Goal: Complete application form

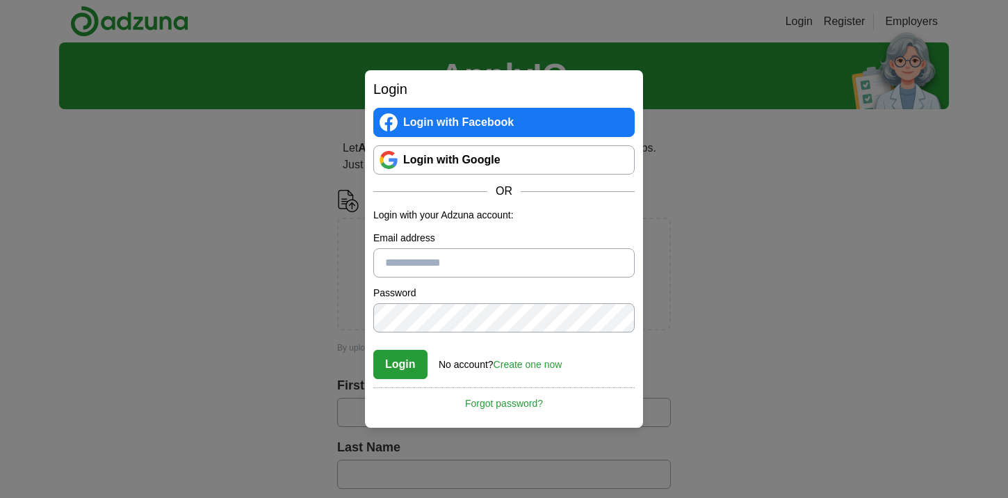
click at [447, 255] on input "Email address" at bounding box center [503, 262] width 261 height 29
type input "**********"
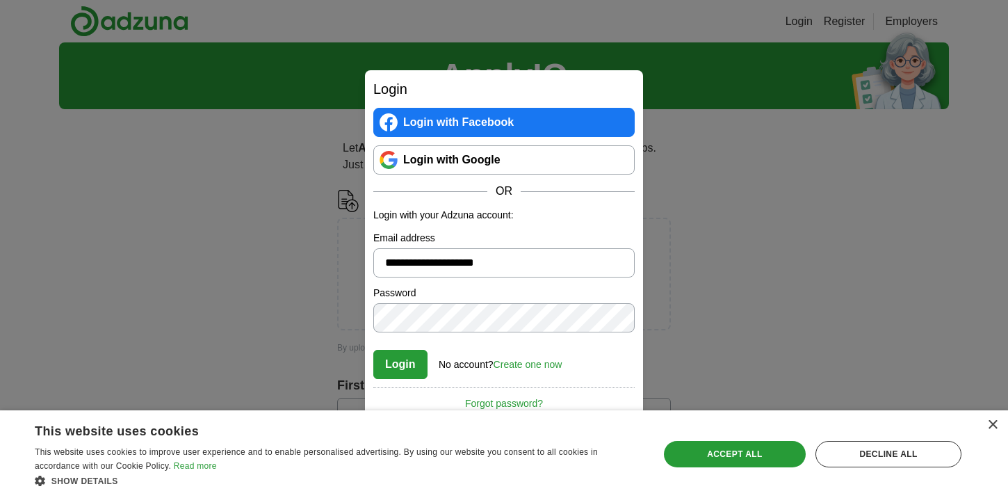
click at [554, 367] on link "Create one now" at bounding box center [527, 364] width 69 height 11
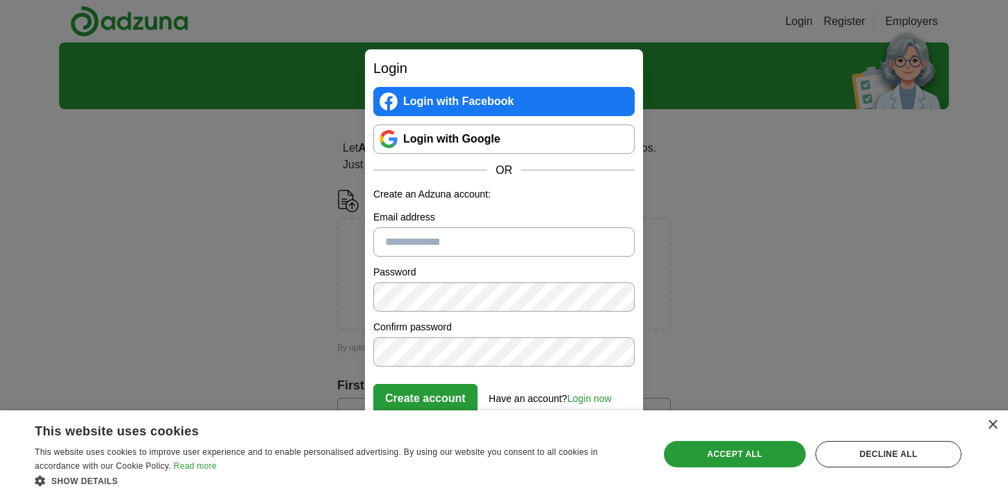
click at [429, 241] on input "Email address" at bounding box center [503, 241] width 261 height 29
click at [482, 244] on input "Email address" at bounding box center [503, 241] width 261 height 29
type input "**********"
click button "Create account" at bounding box center [425, 398] width 104 height 29
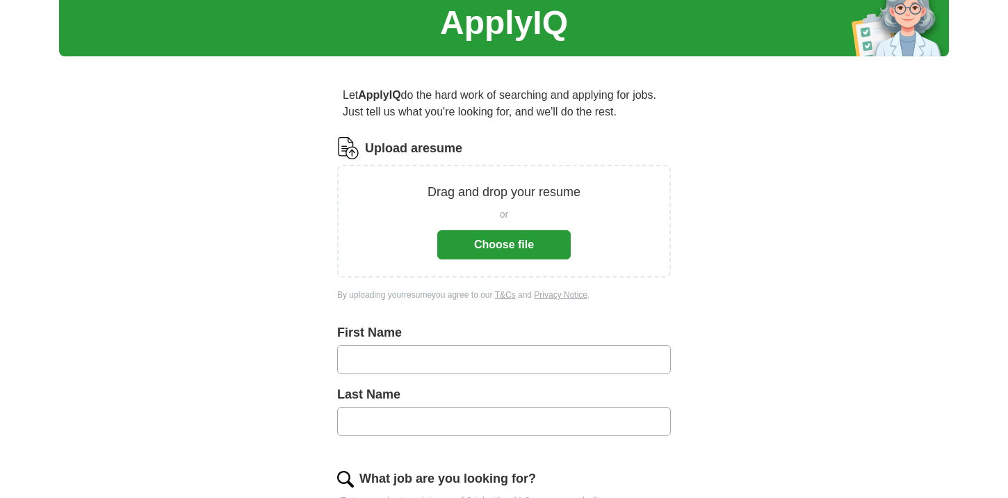
scroll to position [51, 0]
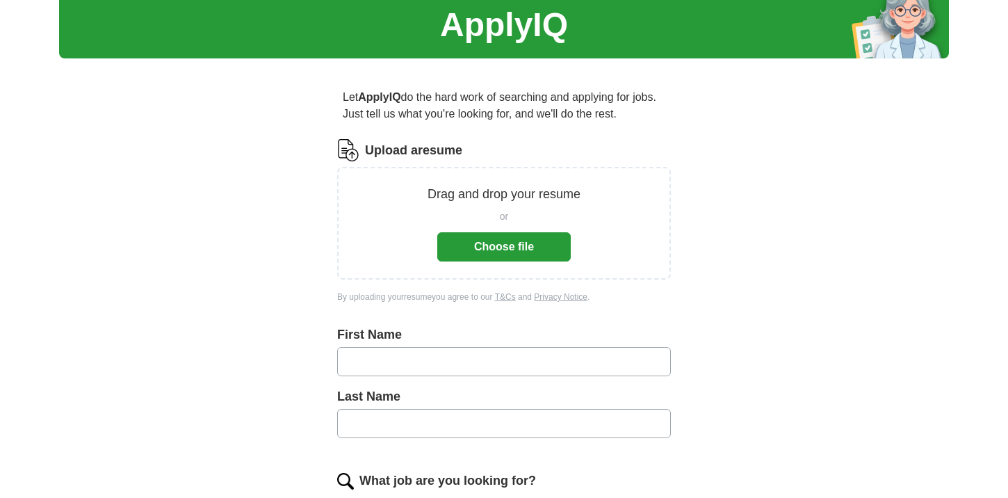
click at [520, 248] on button "Choose file" at bounding box center [503, 246] width 133 height 29
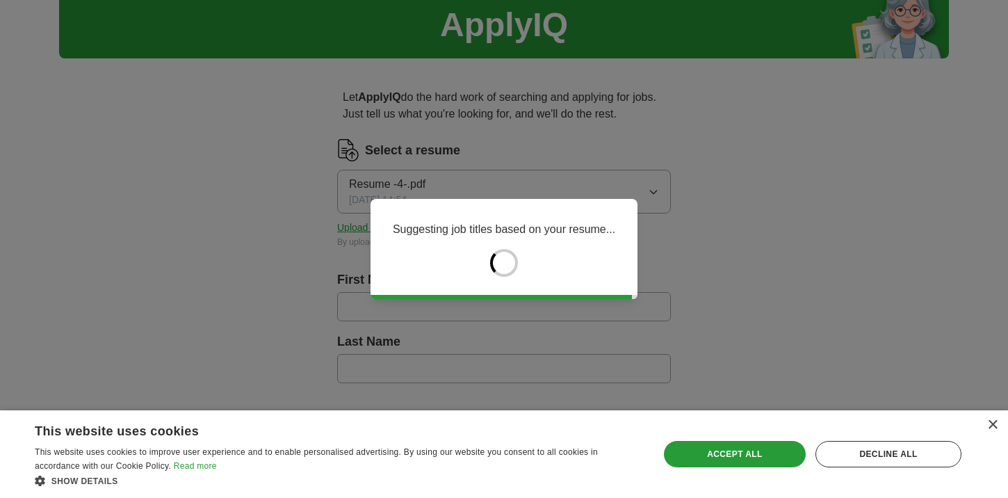
type input "****"
type input "******"
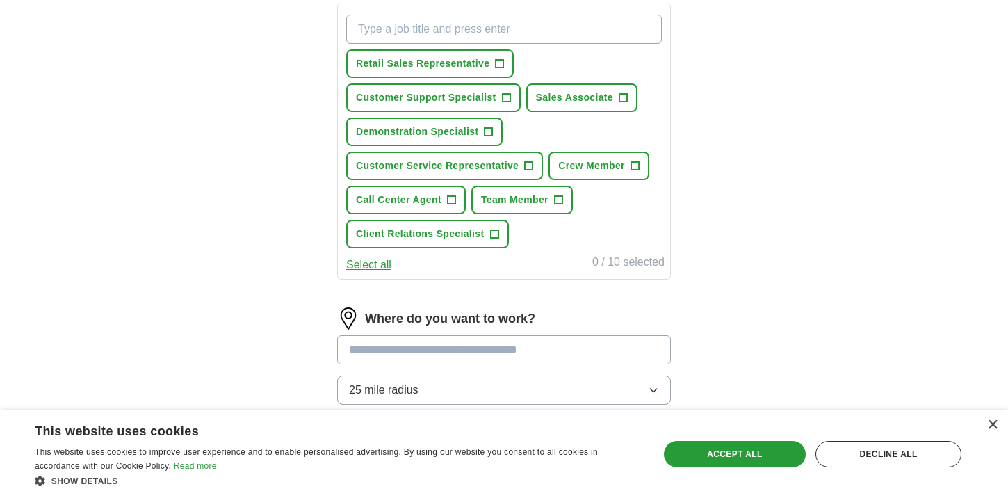
scroll to position [509, 0]
click at [530, 165] on span "+" at bounding box center [529, 165] width 8 height 11
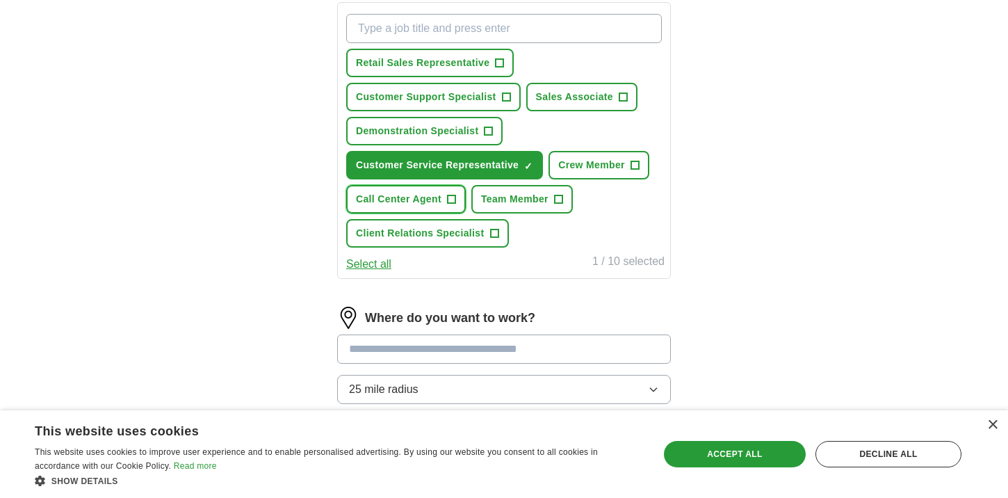
click at [429, 197] on span "Call Center Agent" at bounding box center [398, 199] width 85 height 15
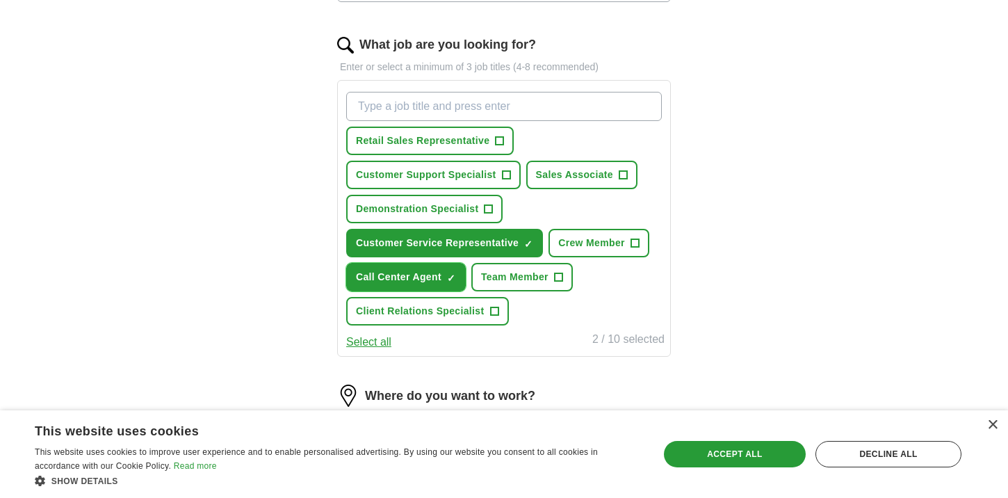
scroll to position [419, 0]
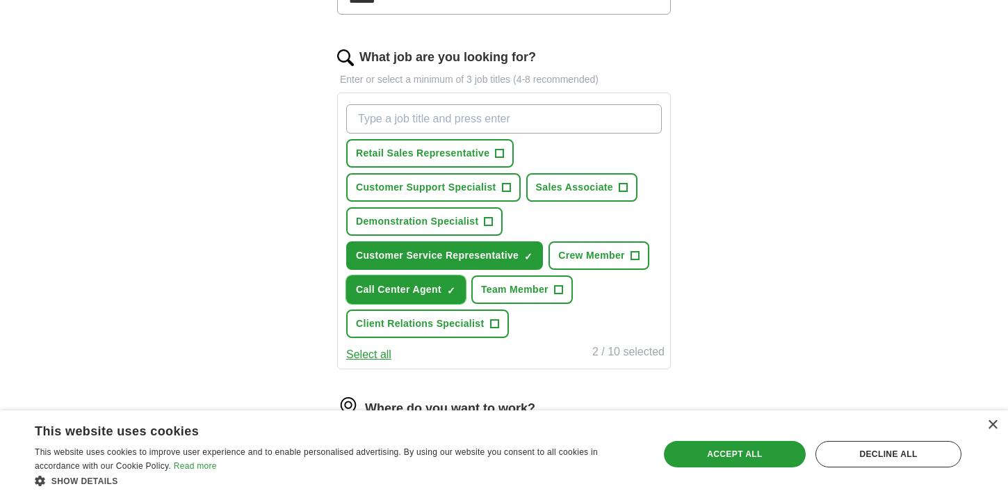
click at [422, 293] on span "Call Center Agent" at bounding box center [398, 289] width 85 height 15
click at [496, 112] on input "What job are you looking for?" at bounding box center [503, 118] width 315 height 29
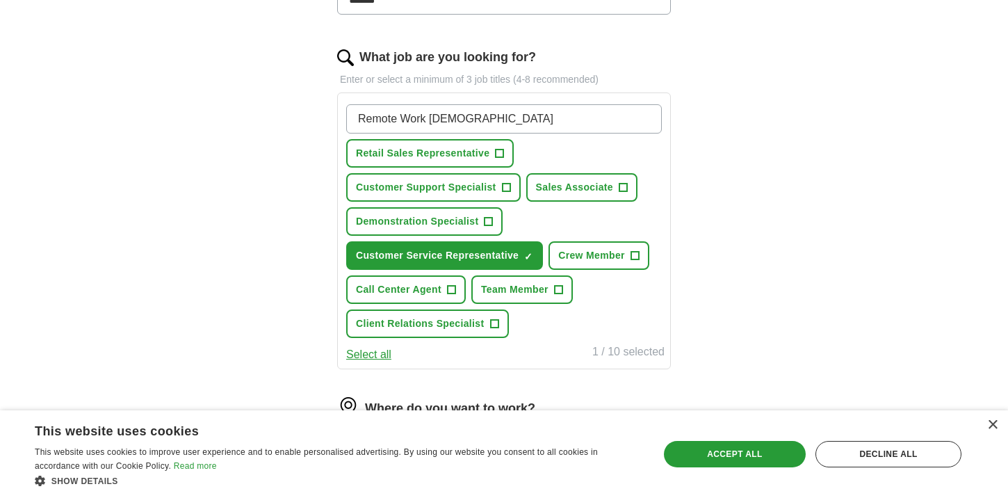
type input "Remote Work [DEMOGRAPHIC_DATA]"
click at [502, 148] on span "+" at bounding box center [499, 153] width 8 height 11
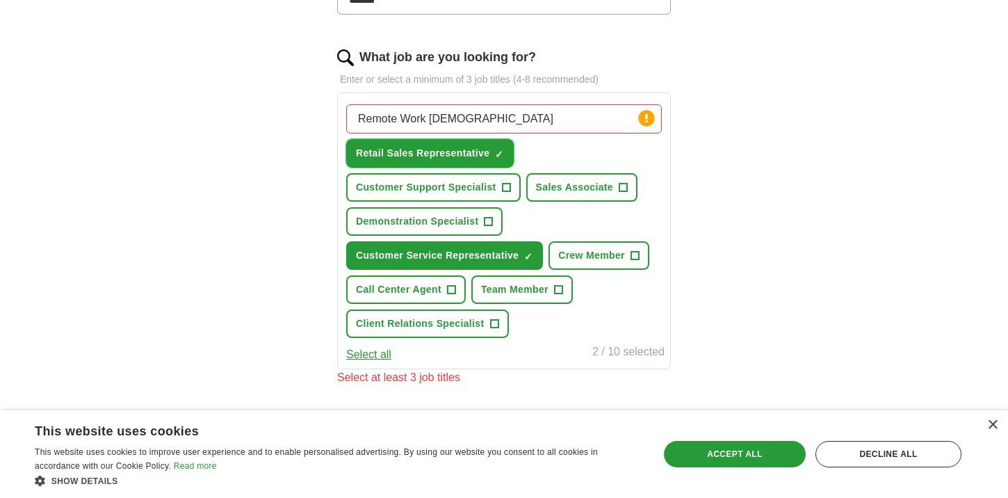
click at [480, 153] on span "Retail Sales Representative" at bounding box center [422, 153] width 133 height 15
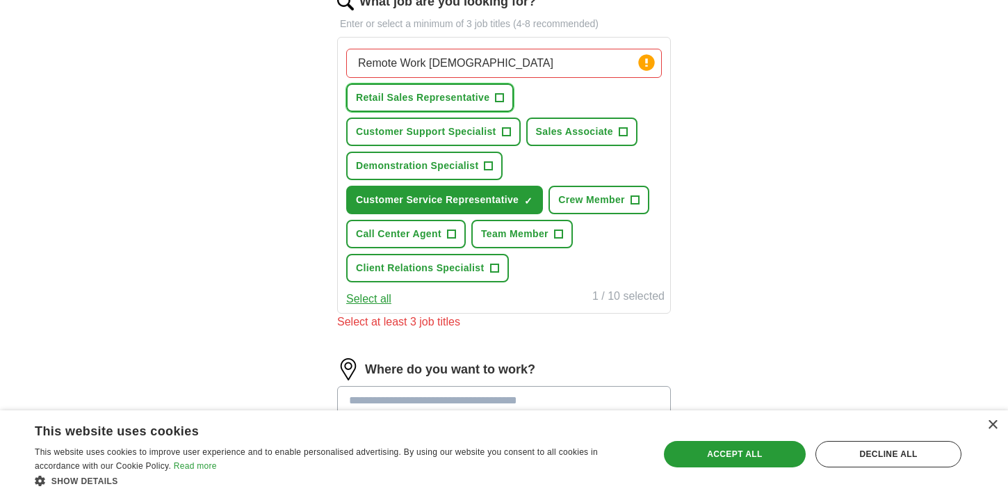
scroll to position [477, 0]
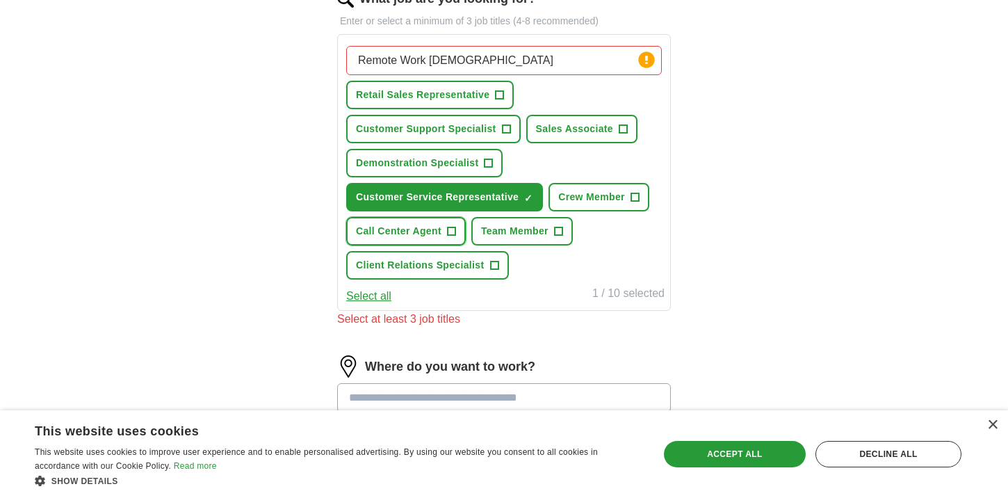
click at [452, 233] on span "+" at bounding box center [451, 231] width 8 height 11
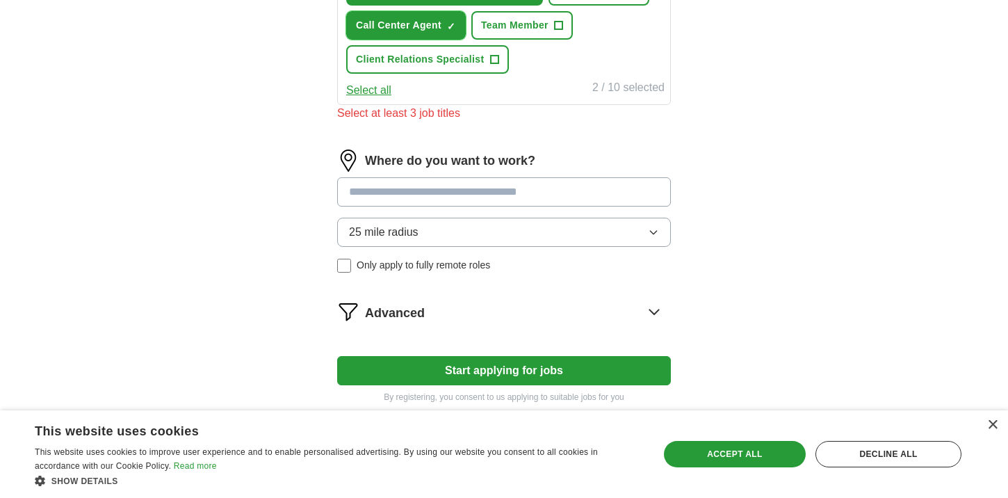
scroll to position [687, 0]
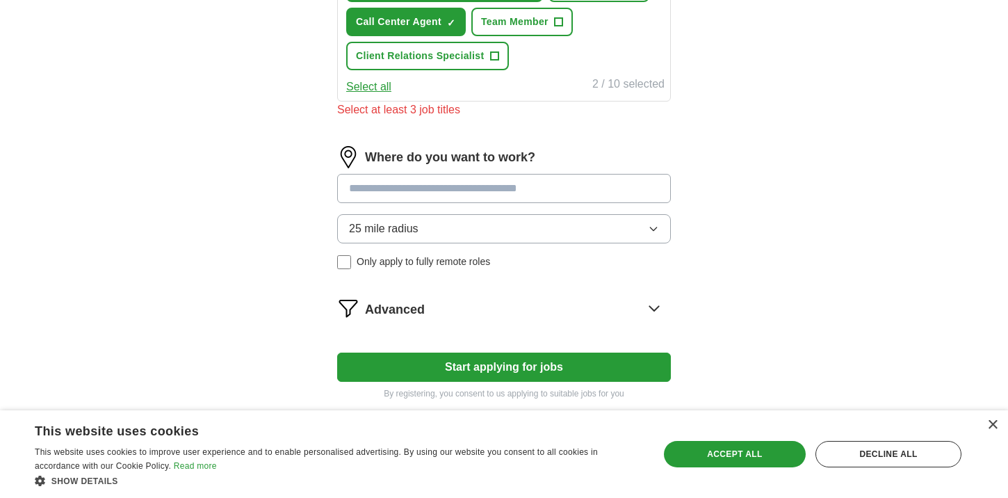
click at [472, 202] on input at bounding box center [504, 188] width 334 height 29
type input "*"
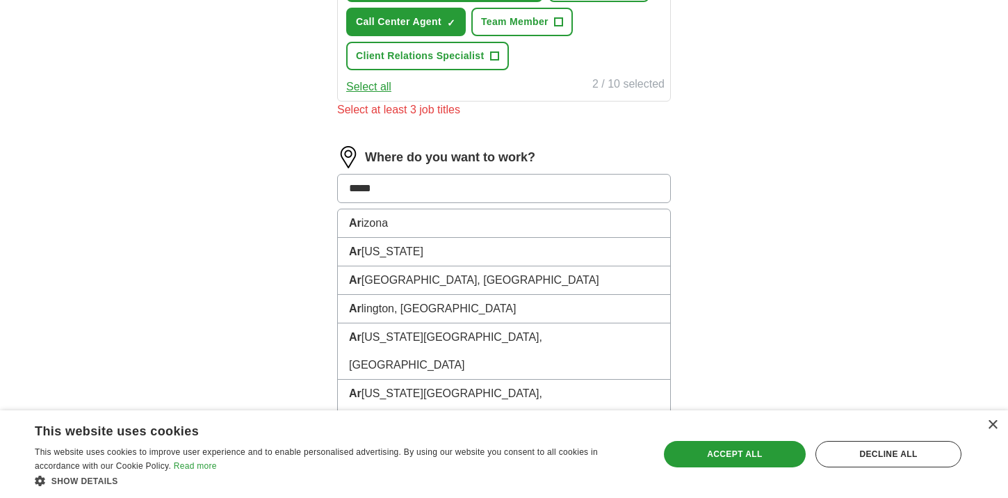
type input "******"
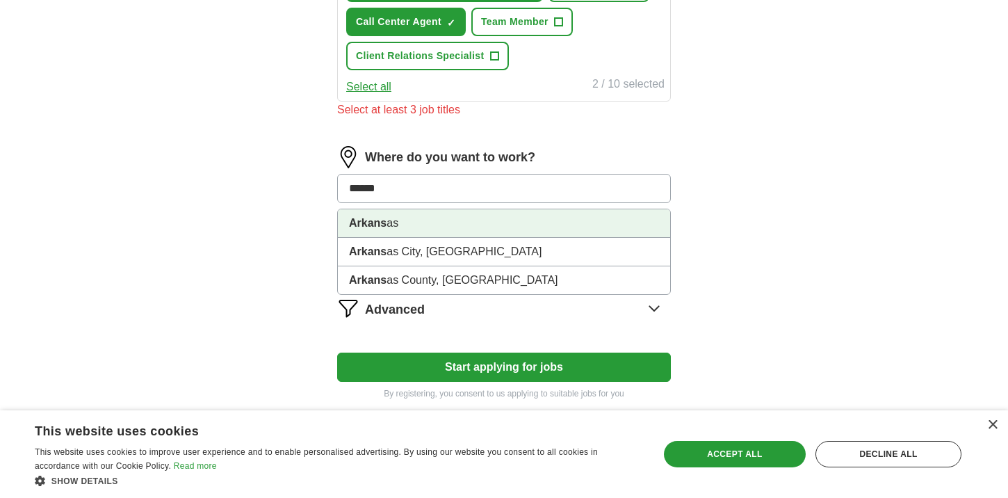
click at [405, 217] on li "Arkans as" at bounding box center [504, 223] width 332 height 28
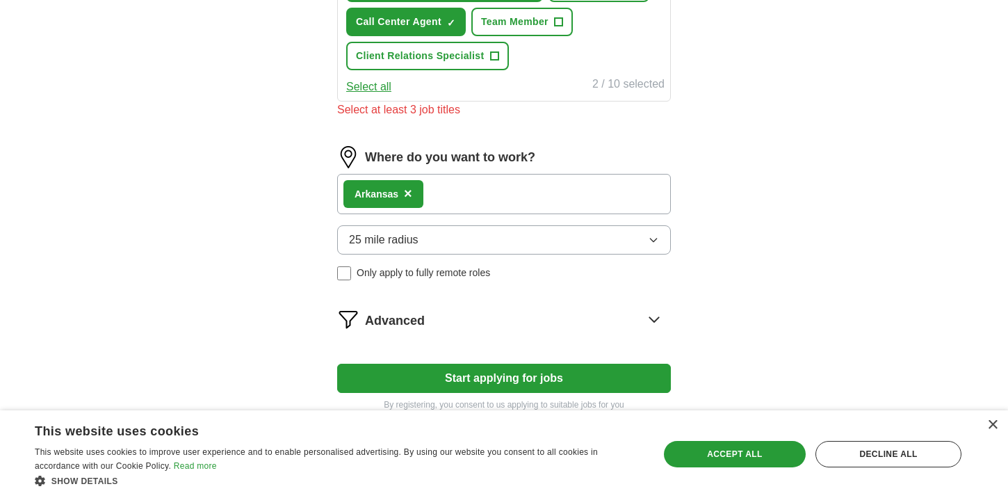
click at [444, 192] on div "Arkans as ×" at bounding box center [504, 194] width 334 height 40
click at [432, 202] on div "Arkans as ×" at bounding box center [504, 194] width 334 height 40
click at [404, 189] on span "×" at bounding box center [408, 193] width 8 height 15
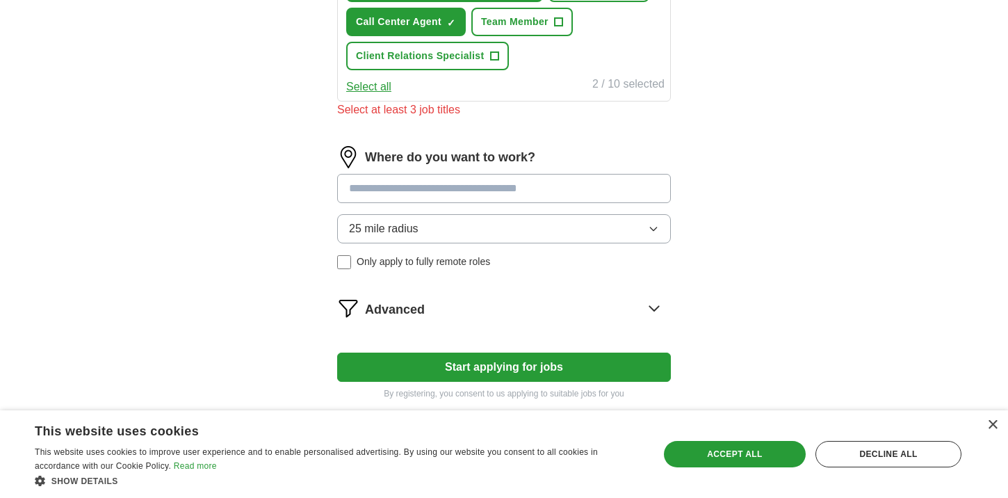
click at [412, 186] on input at bounding box center [504, 188] width 334 height 29
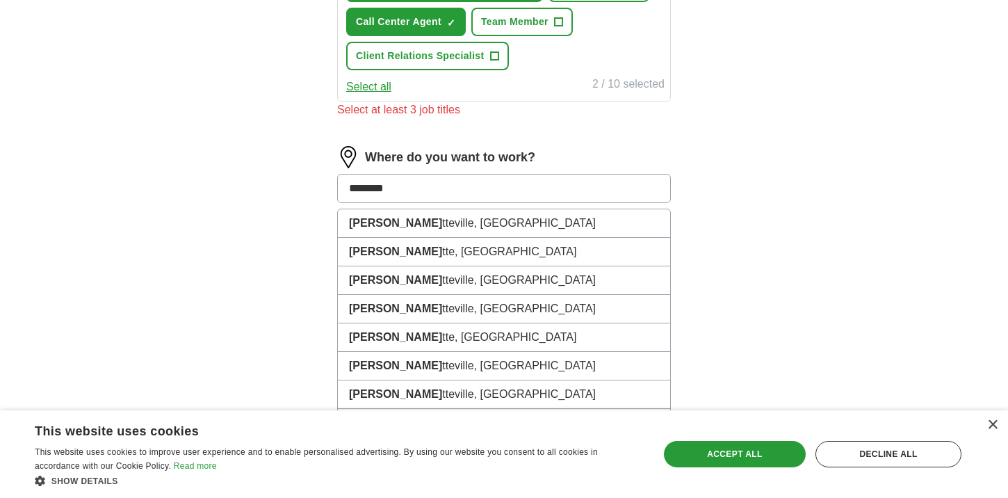
type input "*********"
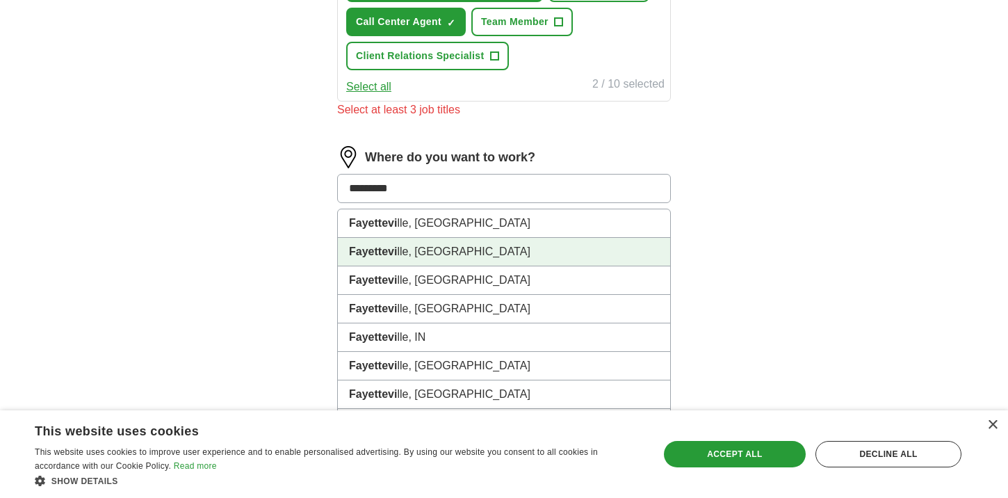
click at [416, 256] on li "Fayettevi lle, [GEOGRAPHIC_DATA]" at bounding box center [504, 252] width 332 height 28
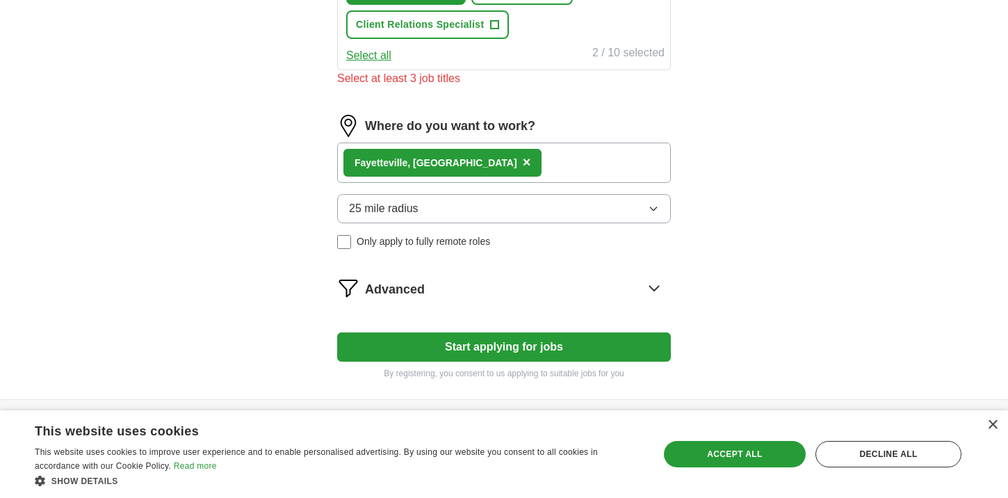
scroll to position [718, 0]
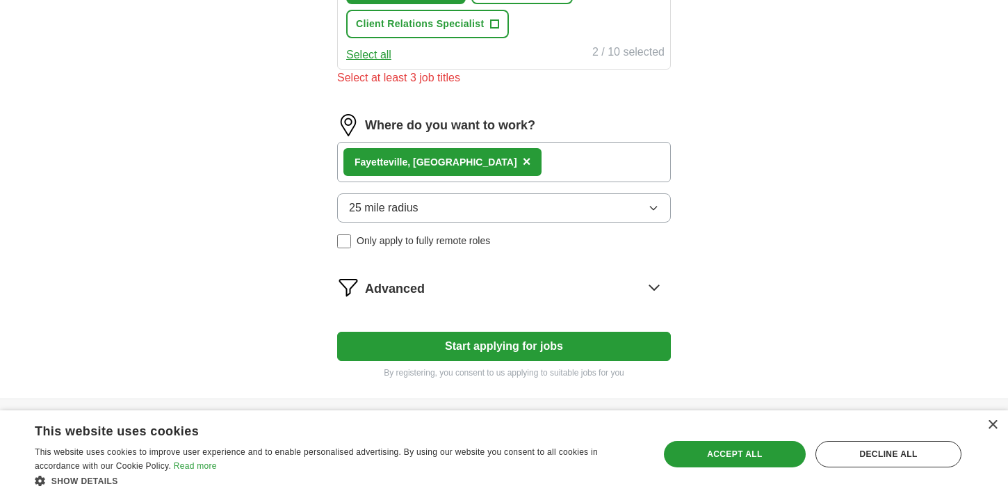
click at [412, 215] on span "25 mile radius" at bounding box center [383, 207] width 69 height 17
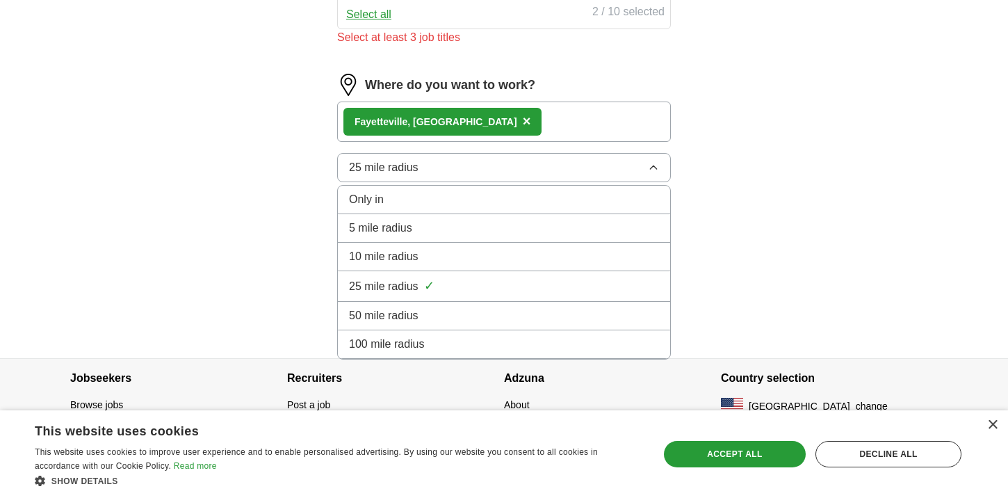
scroll to position [759, 0]
click at [409, 343] on span "100 mile radius" at bounding box center [387, 343] width 76 height 17
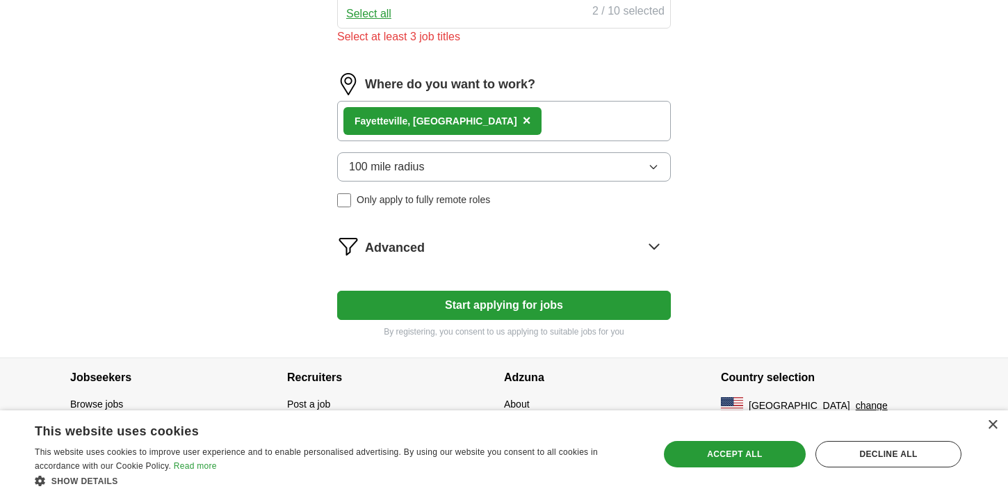
click at [417, 199] on span "Only apply to fully remote roles" at bounding box center [422, 199] width 133 height 15
click at [506, 306] on button "Start applying for jobs" at bounding box center [504, 304] width 334 height 29
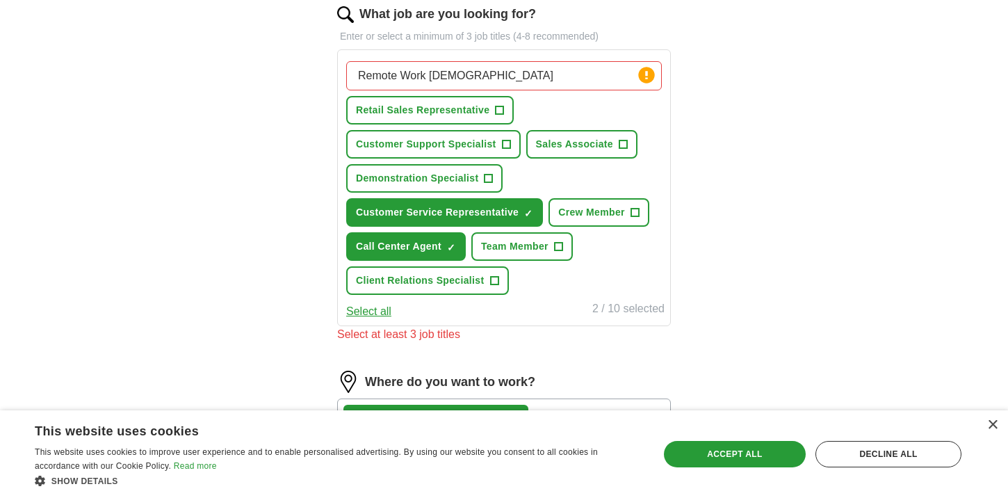
scroll to position [461, 0]
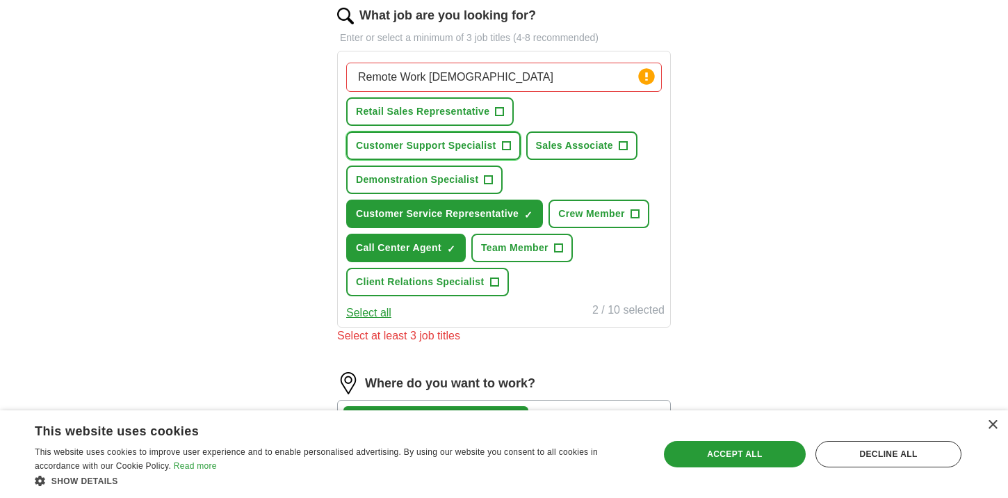
click at [498, 152] on button "Customer Support Specialist +" at bounding box center [433, 145] width 174 height 28
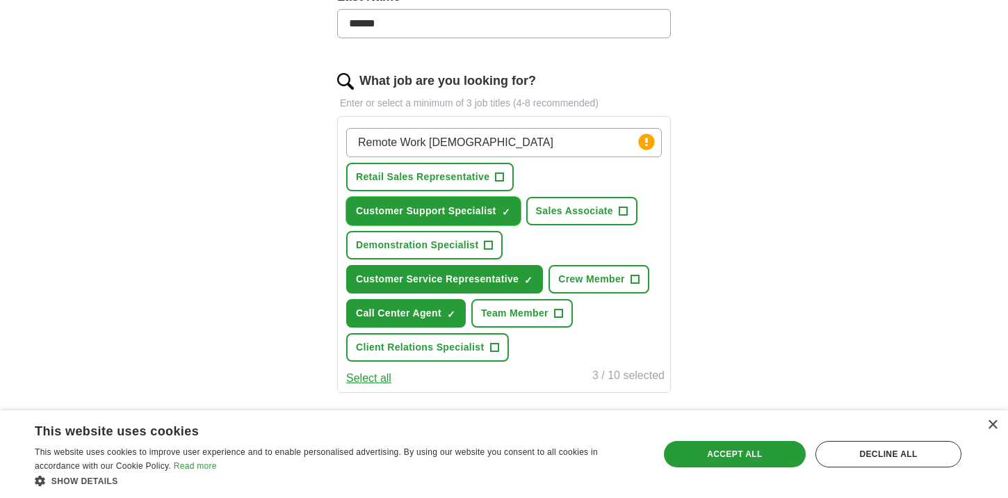
scroll to position [394, 0]
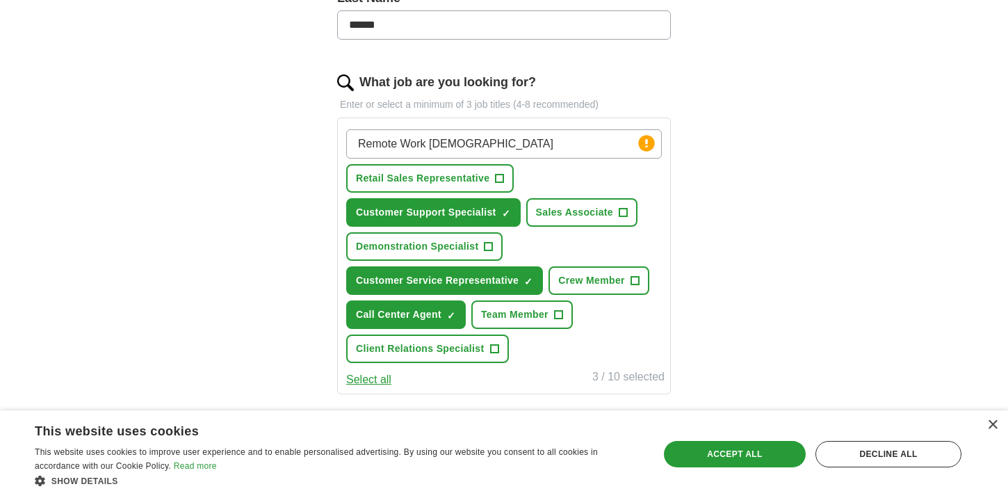
drag, startPoint x: 503, startPoint y: 147, endPoint x: 324, endPoint y: 142, distance: 179.3
click at [324, 142] on div "Let ApplyIQ do the hard work of searching and applying for jobs. Just tell us w…" at bounding box center [503, 216] width 445 height 980
type input "D"
type input "Customer representative entry level"
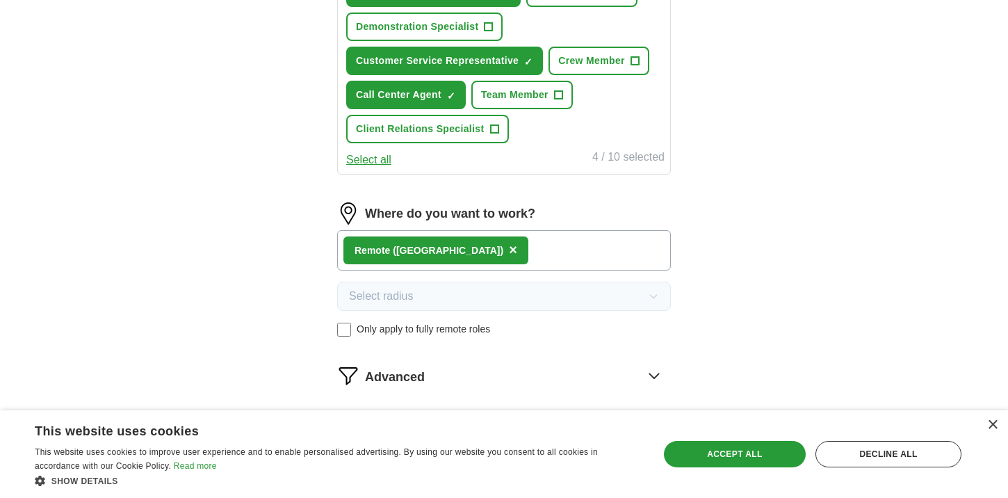
scroll to position [777, 0]
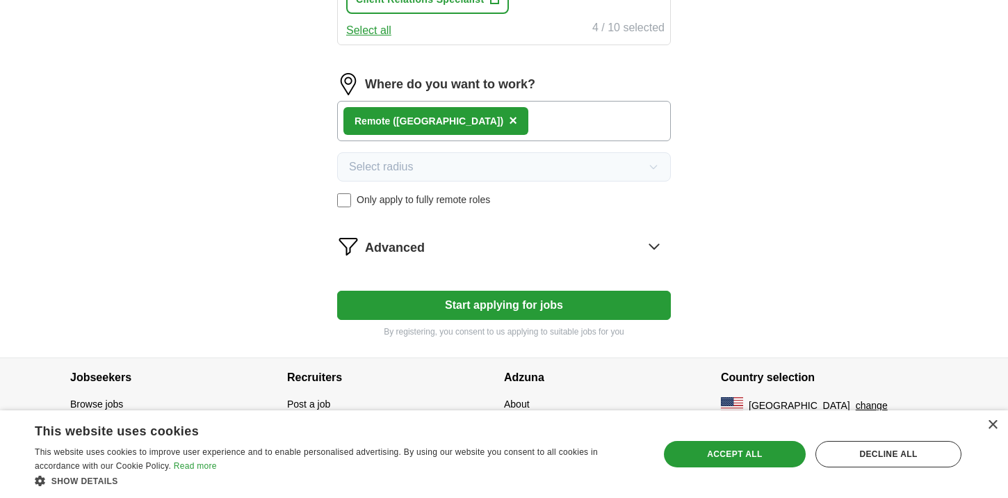
click at [511, 311] on button "Start applying for jobs" at bounding box center [504, 304] width 334 height 29
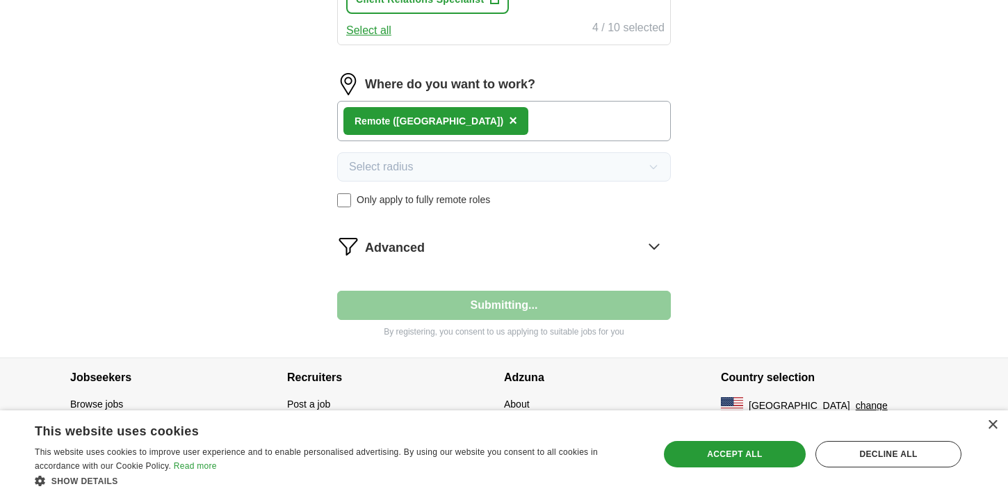
select select "**"
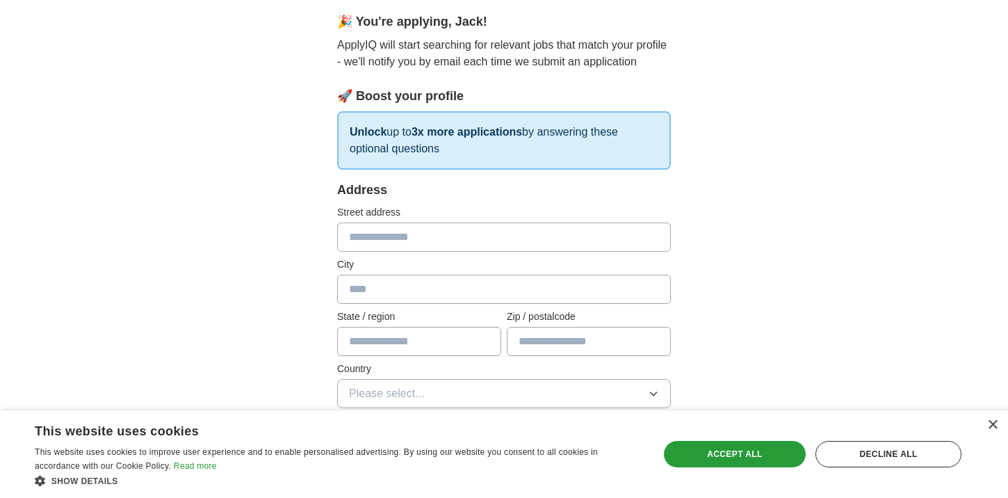
scroll to position [129, 0]
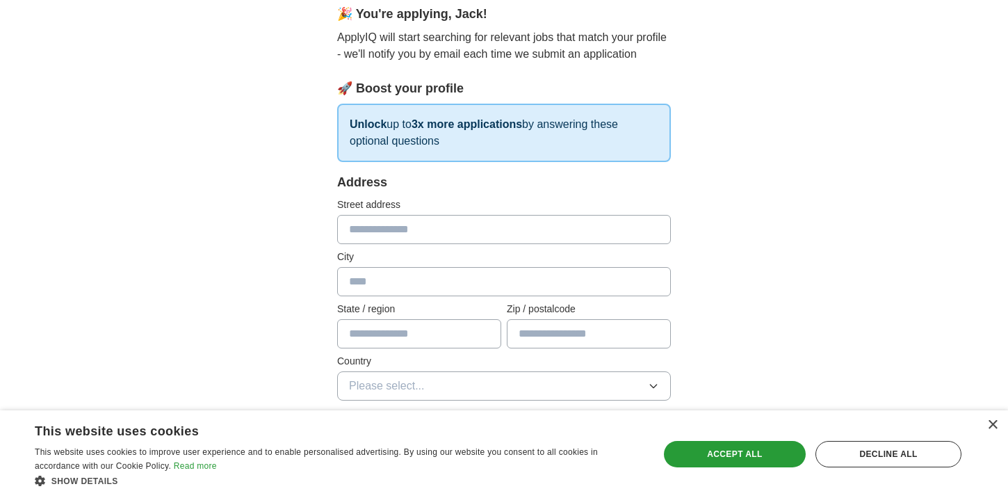
click at [422, 221] on input "text" at bounding box center [504, 229] width 334 height 29
type input "**********"
type input "********"
type input "*****"
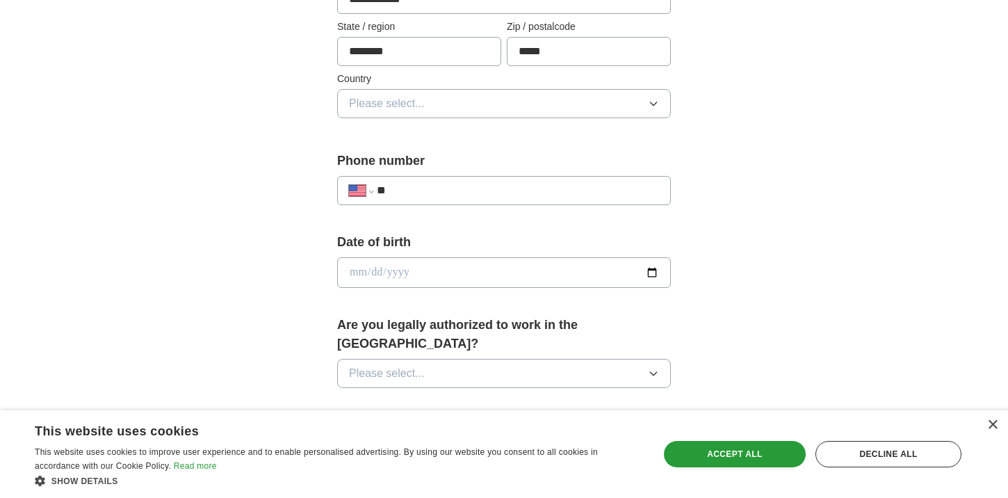
scroll to position [413, 0]
click at [413, 100] on span "Please select..." at bounding box center [387, 101] width 76 height 17
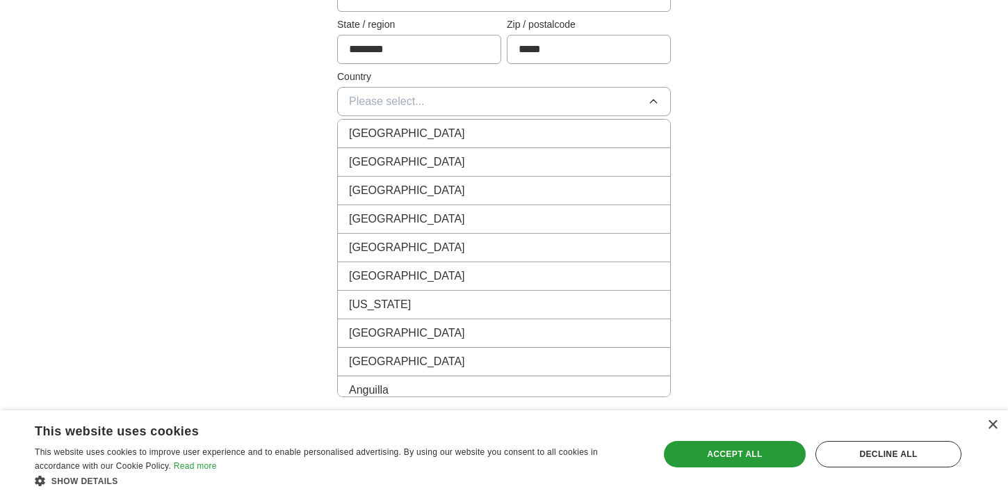
click at [420, 162] on div "[GEOGRAPHIC_DATA]" at bounding box center [504, 162] width 310 height 17
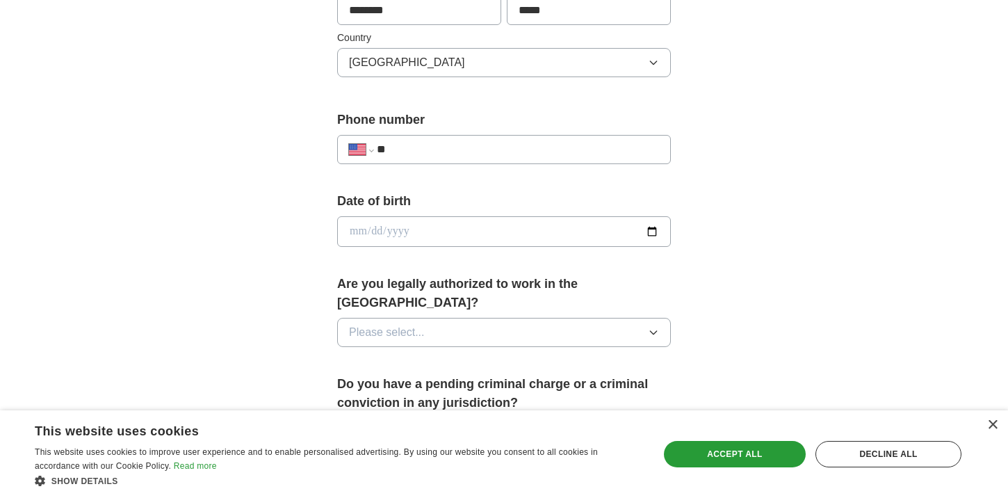
scroll to position [463, 0]
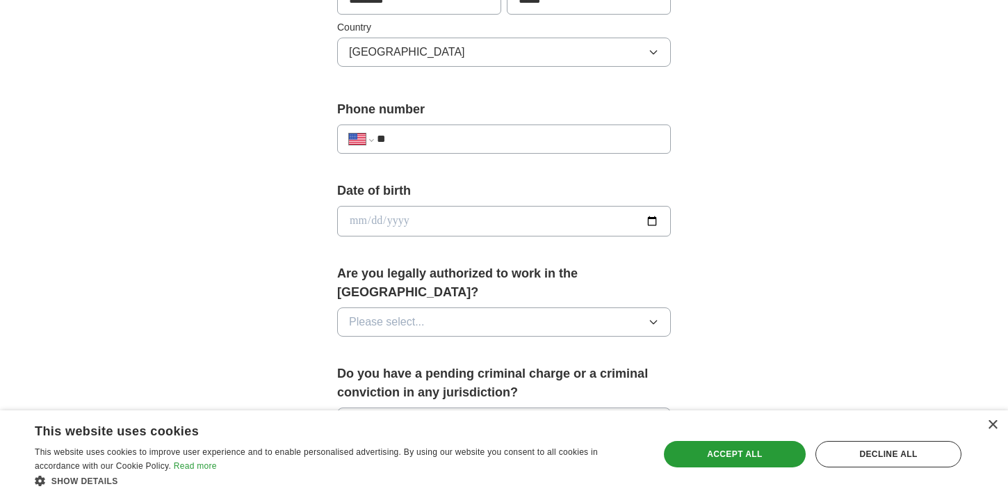
click at [415, 147] on input "**" at bounding box center [518, 139] width 282 height 17
type input "**********"
click at [379, 224] on input "date" at bounding box center [504, 221] width 334 height 31
click at [362, 222] on input "date" at bounding box center [504, 221] width 334 height 31
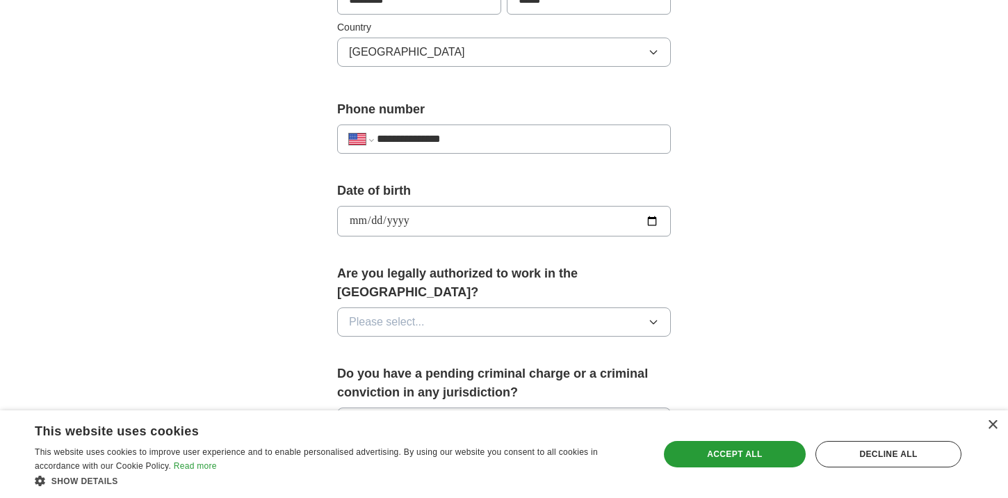
type input "**********"
click at [394, 313] on span "Please select..." at bounding box center [387, 321] width 76 height 17
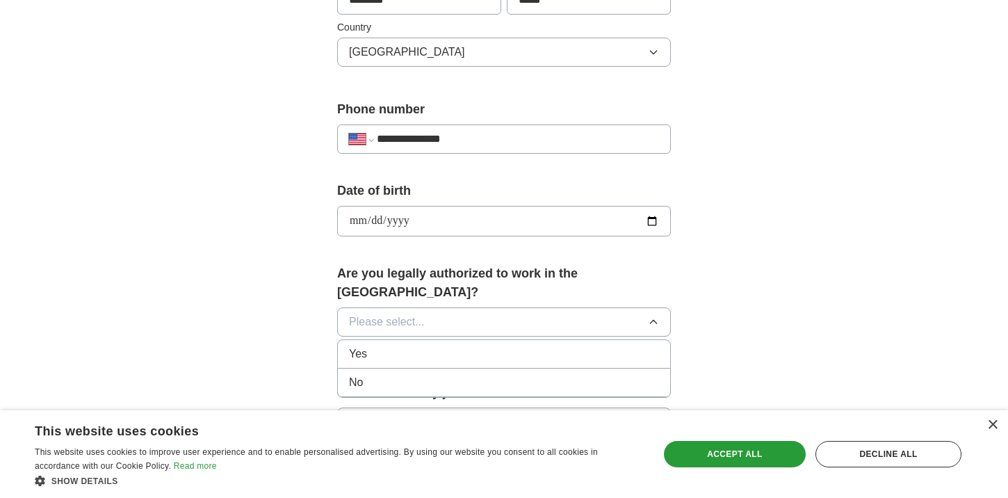
click at [385, 345] on div "Yes" at bounding box center [504, 353] width 310 height 17
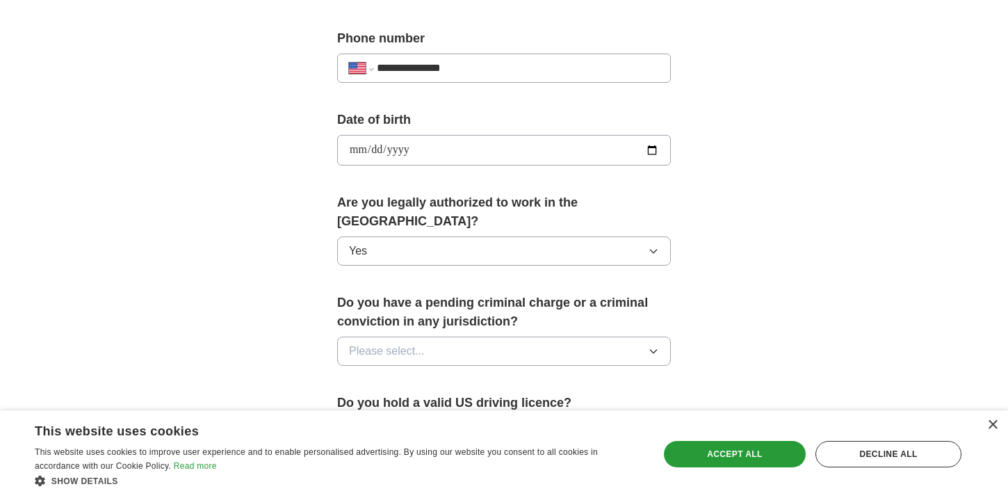
scroll to position [550, 0]
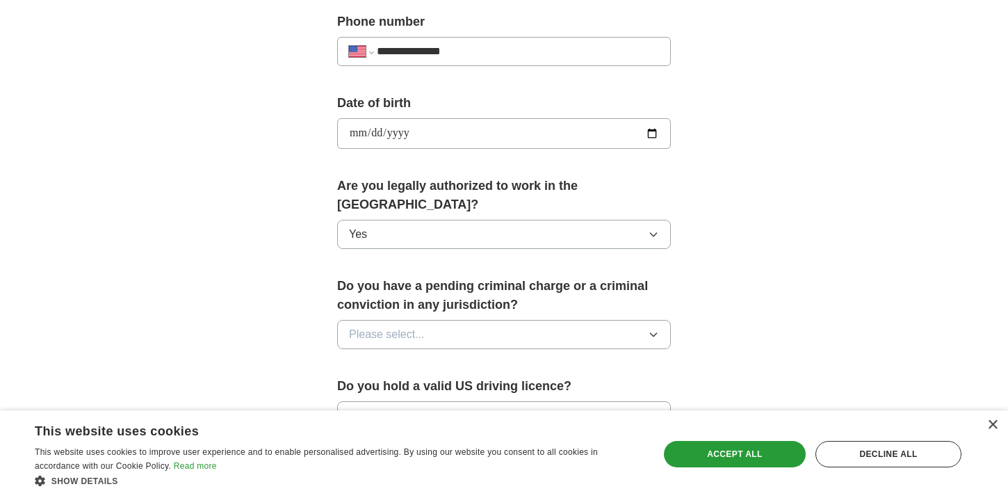
click at [429, 320] on button "Please select..." at bounding box center [504, 334] width 334 height 29
click at [401, 386] on div "No" at bounding box center [504, 394] width 310 height 17
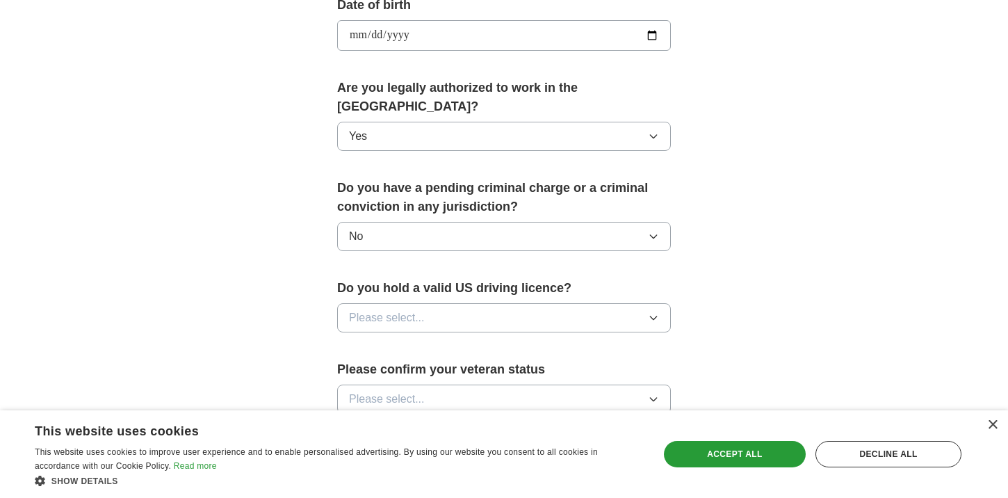
scroll to position [689, 0]
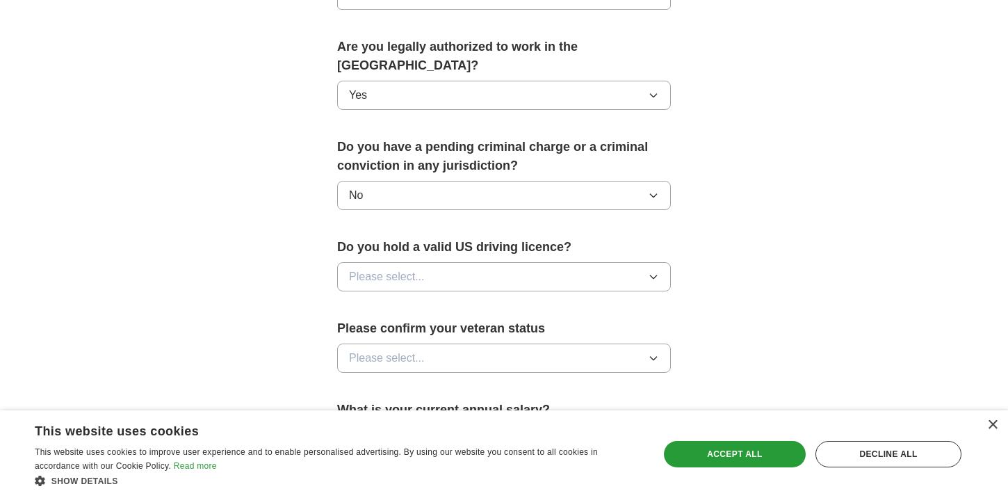
click at [431, 262] on button "Please select..." at bounding box center [504, 276] width 334 height 29
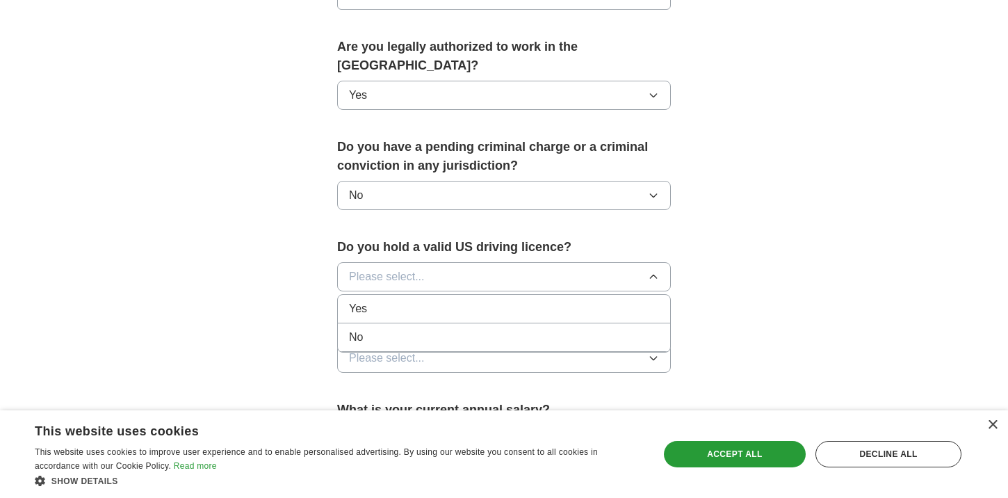
click at [406, 329] on div "No" at bounding box center [504, 337] width 310 height 17
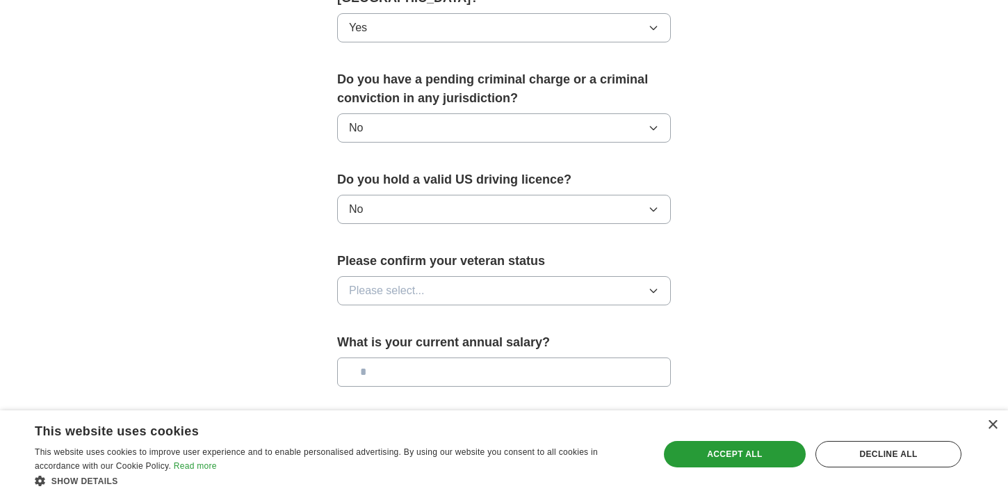
scroll to position [756, 0]
click at [429, 277] on button "Please select..." at bounding box center [504, 291] width 334 height 29
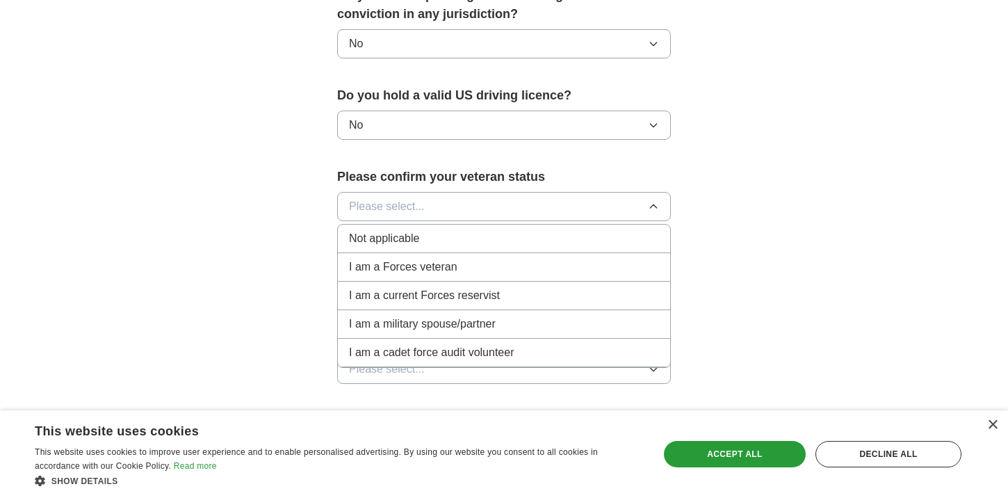
scroll to position [846, 0]
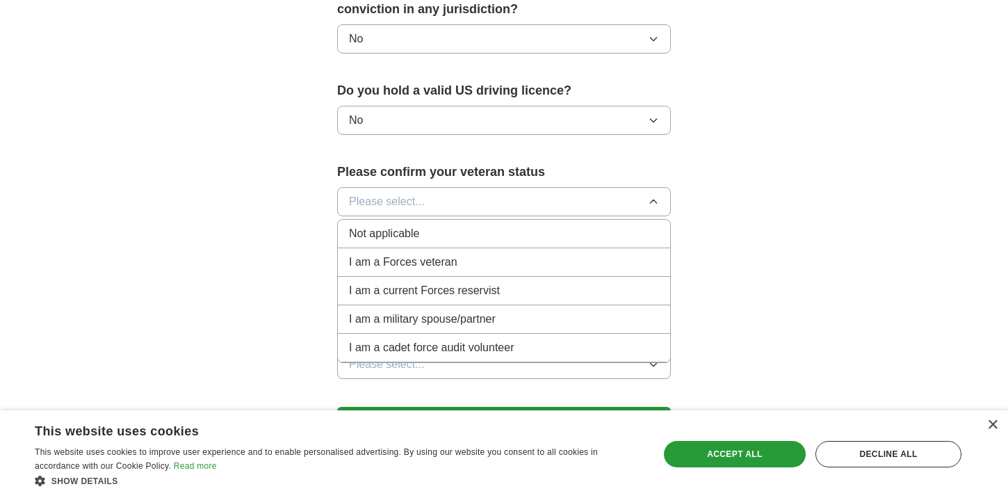
click at [451, 225] on div "Not applicable" at bounding box center [504, 233] width 310 height 17
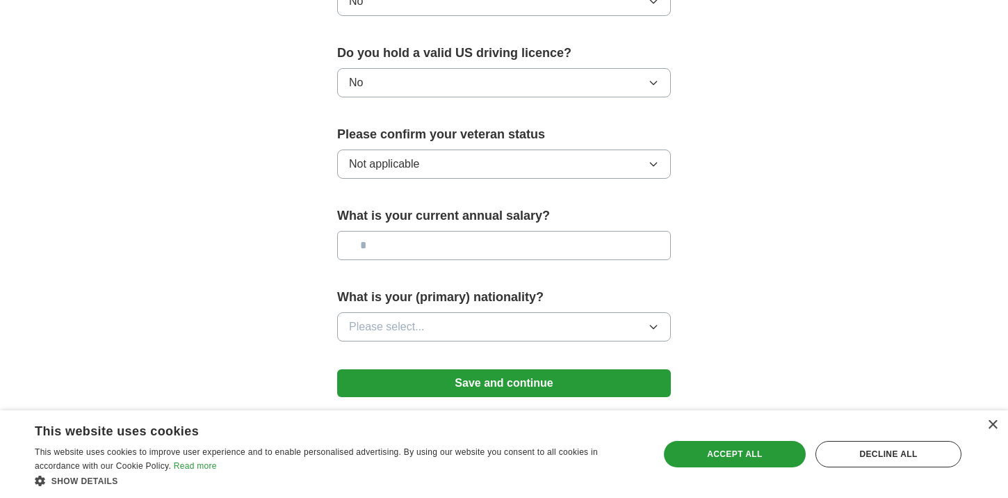
scroll to position [894, 0]
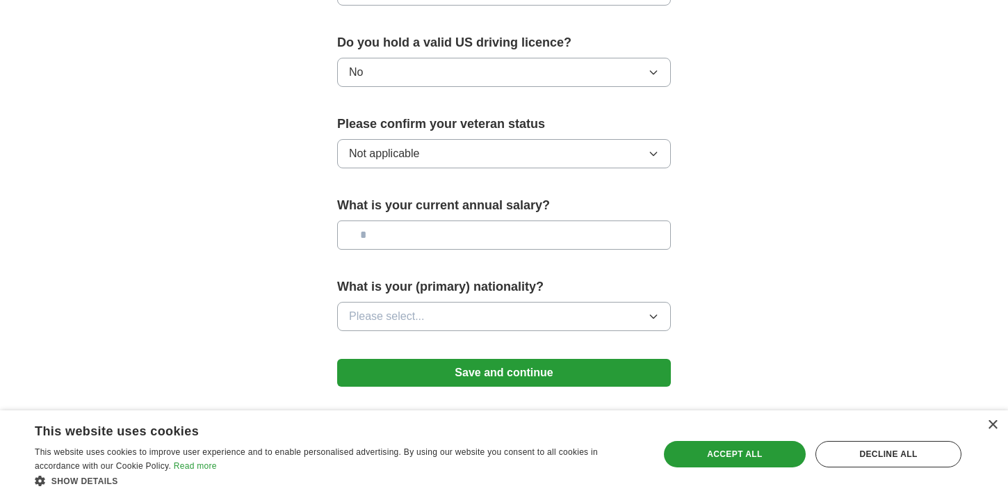
click at [431, 220] on input "text" at bounding box center [504, 234] width 334 height 29
type input "*******"
click at [493, 302] on button "Please select..." at bounding box center [504, 316] width 334 height 29
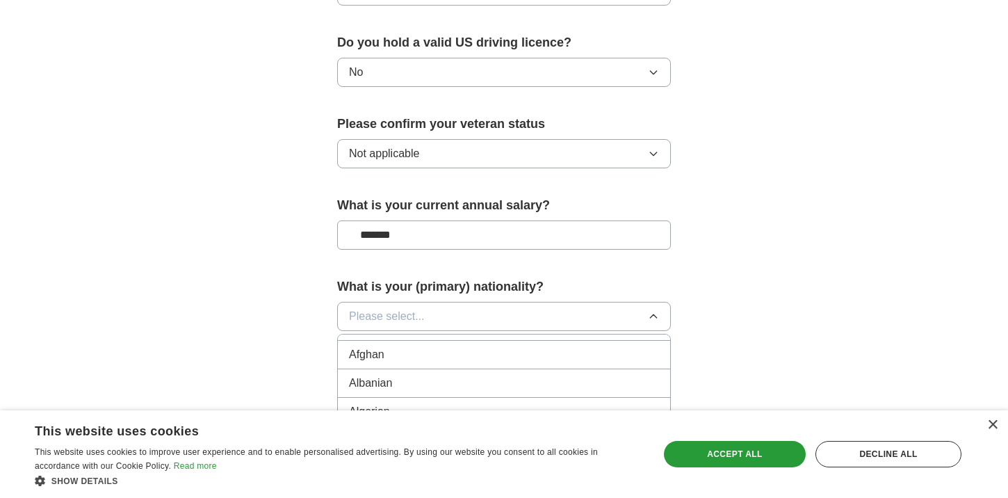
scroll to position [0, 0]
click at [411, 340] on div "American" at bounding box center [504, 348] width 310 height 17
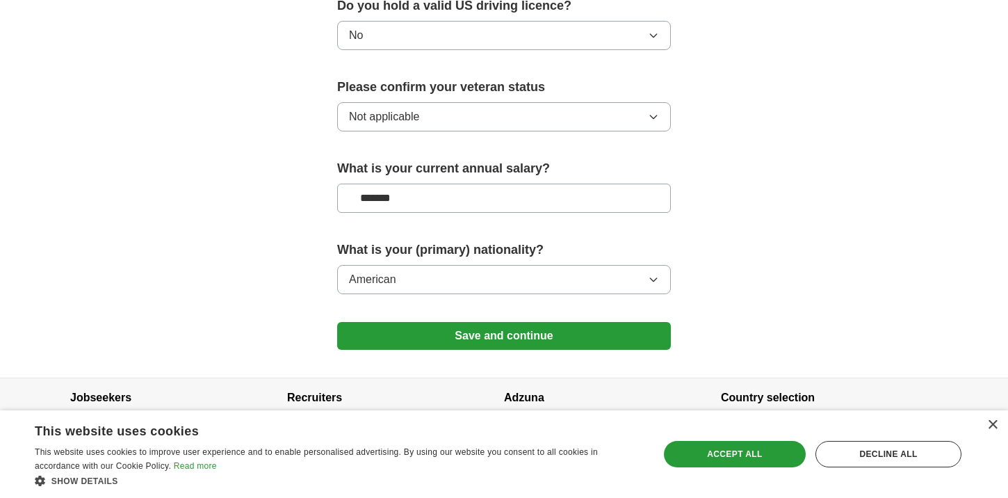
scroll to position [931, 0]
click at [450, 321] on button "Save and continue" at bounding box center [504, 335] width 334 height 28
